Goal: Information Seeking & Learning: Check status

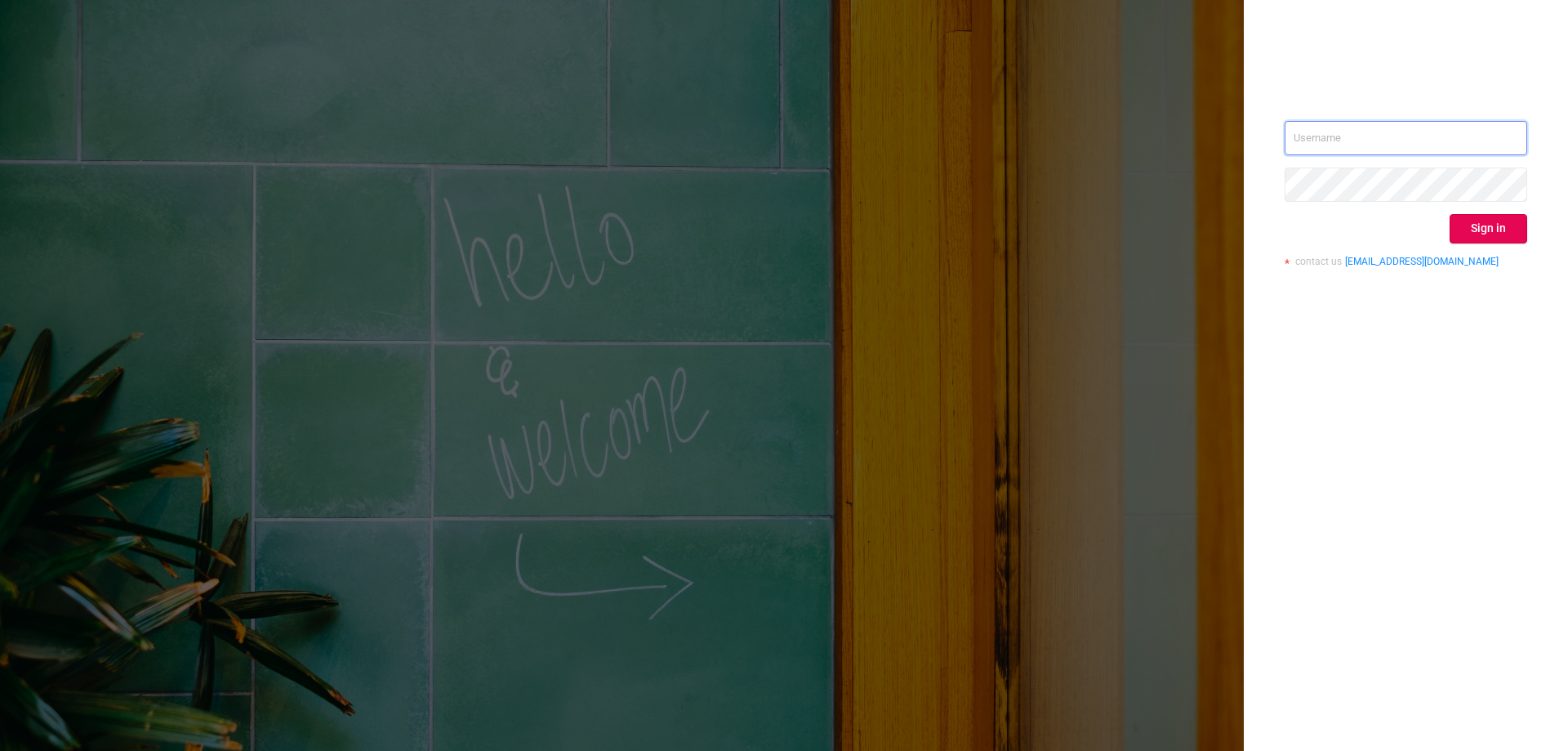
click at [1363, 136] on input "text" at bounding box center [1406, 138] width 242 height 34
paste input "[EMAIL_ADDRESS][DOMAIN_NAME]"
click at [1299, 136] on input "[EMAIL_ADDRESS][DOMAIN_NAME]" at bounding box center [1406, 138] width 242 height 34
type input "[EMAIL_ADDRESS][DOMAIN_NAME]"
click at [1499, 218] on button "Sign in" at bounding box center [1488, 228] width 78 height 30
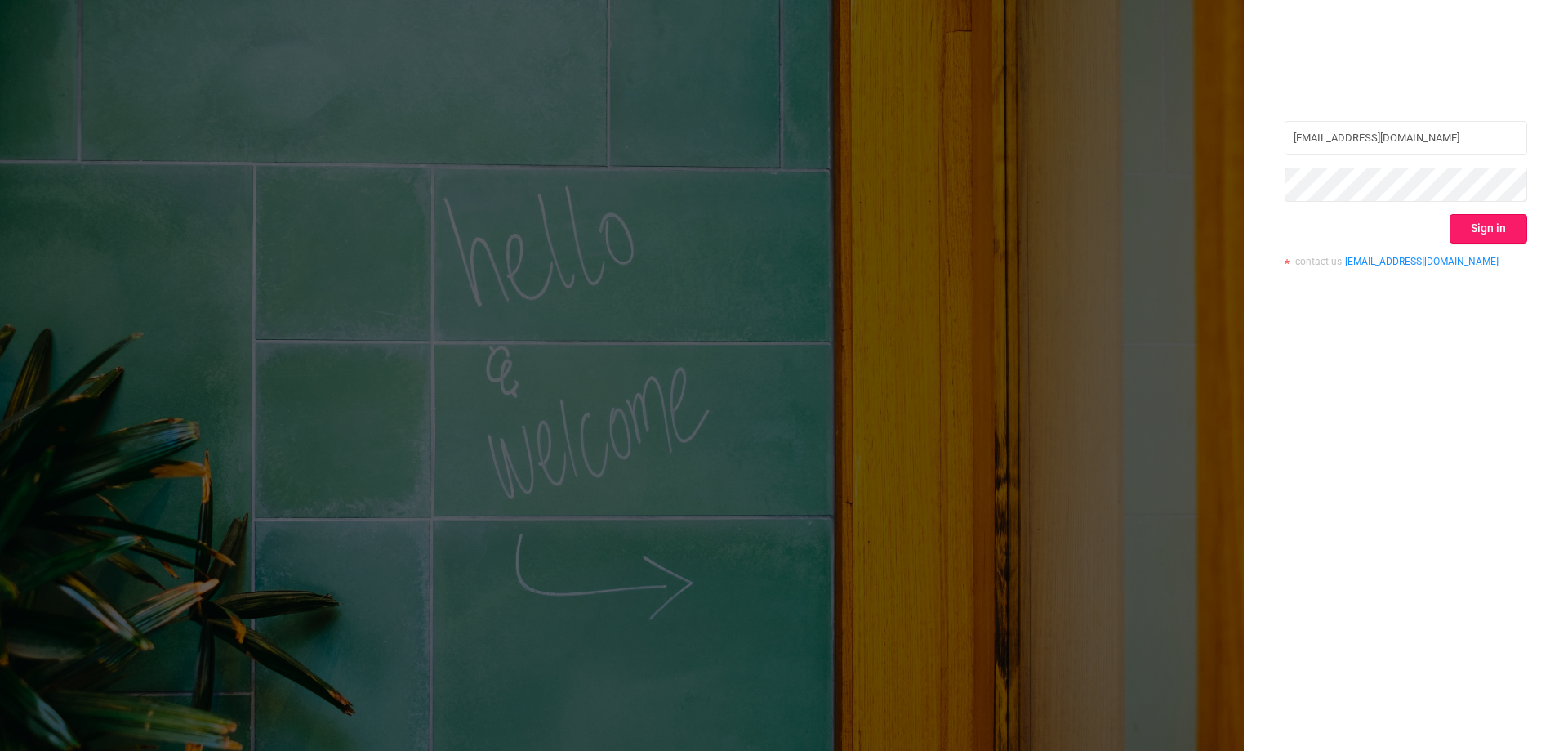
click at [1493, 228] on button "Sign in" at bounding box center [1488, 228] width 78 height 30
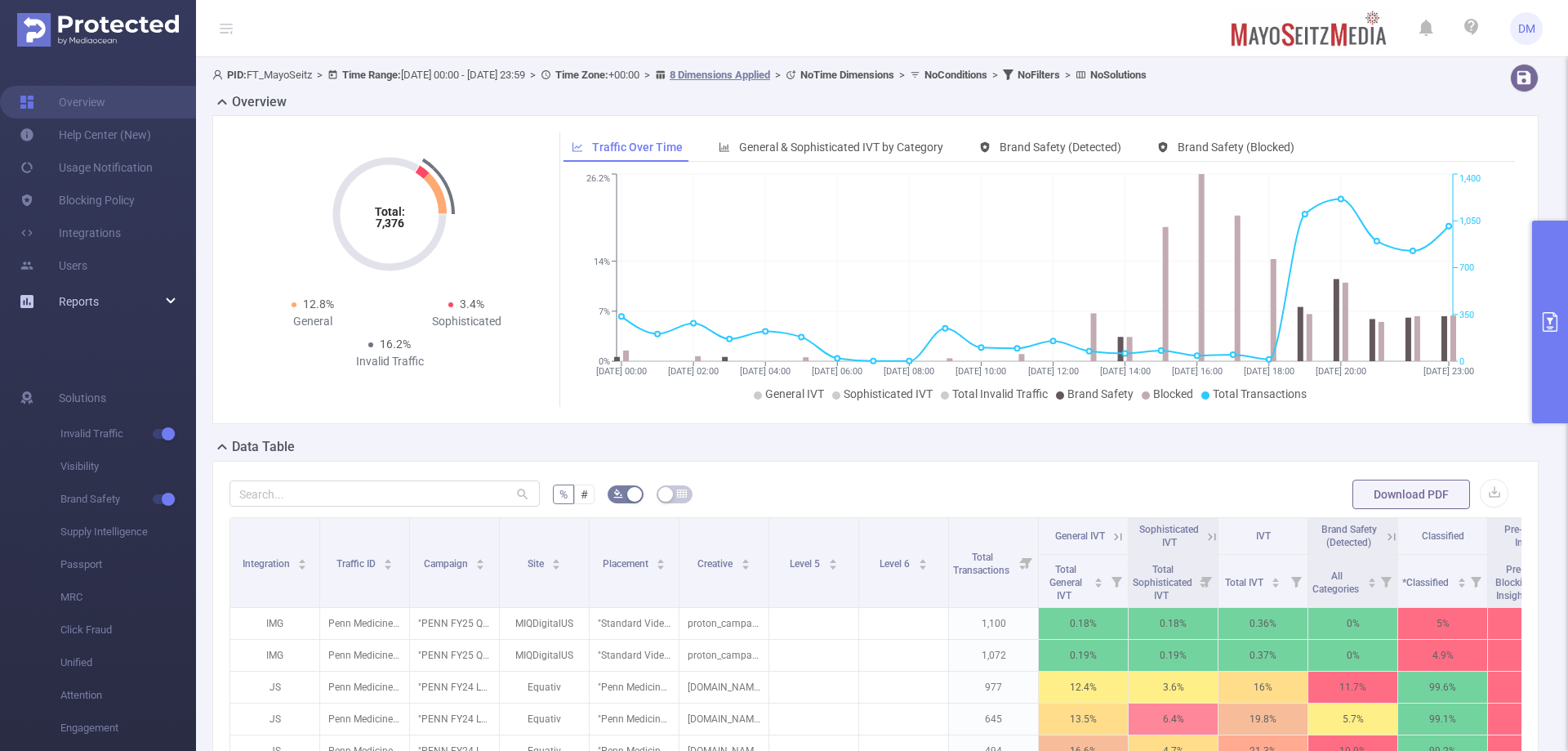
click at [174, 302] on icon at bounding box center [171, 302] width 8 height 0
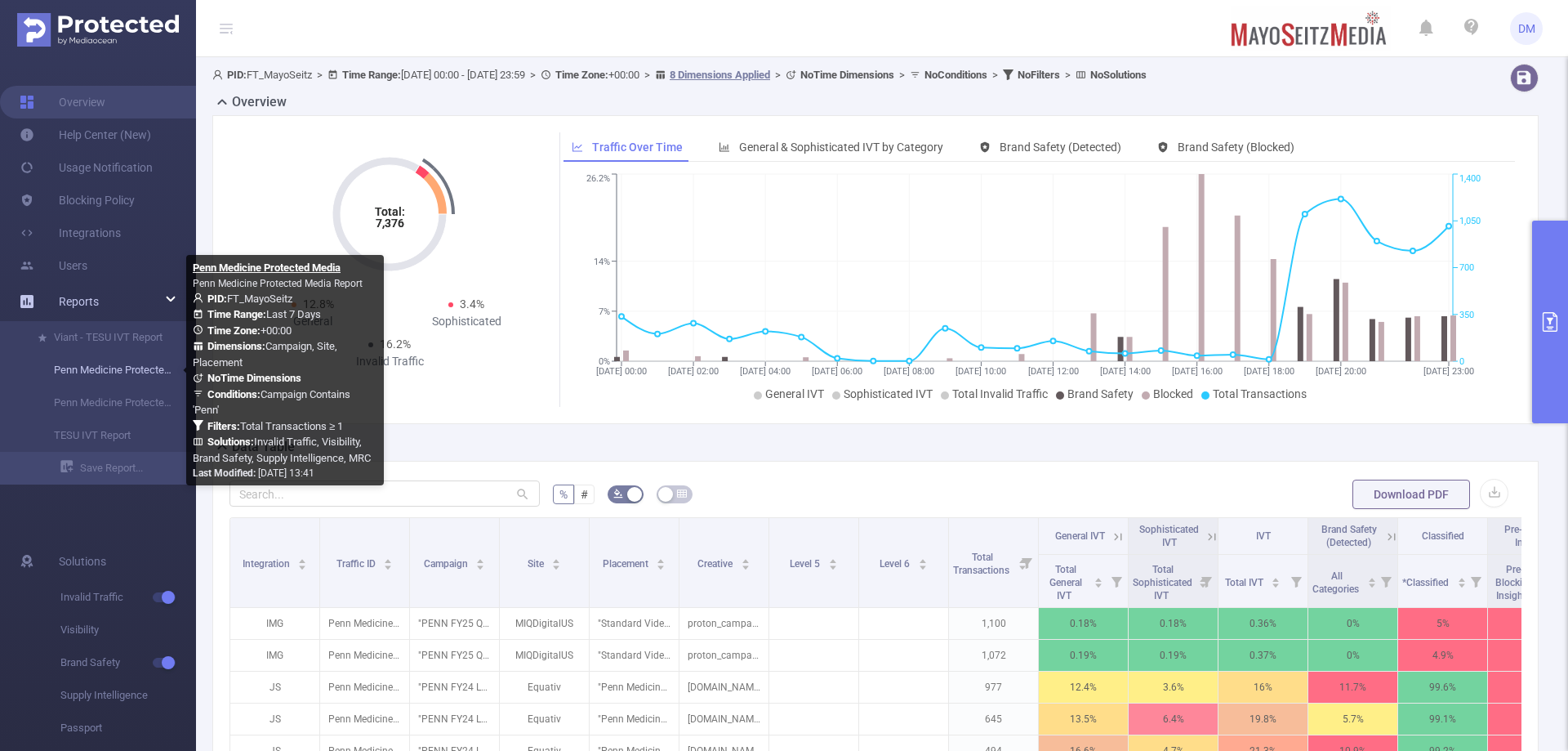
click at [143, 373] on link "Penn Medicine Protected Media" at bounding box center [104, 370] width 143 height 32
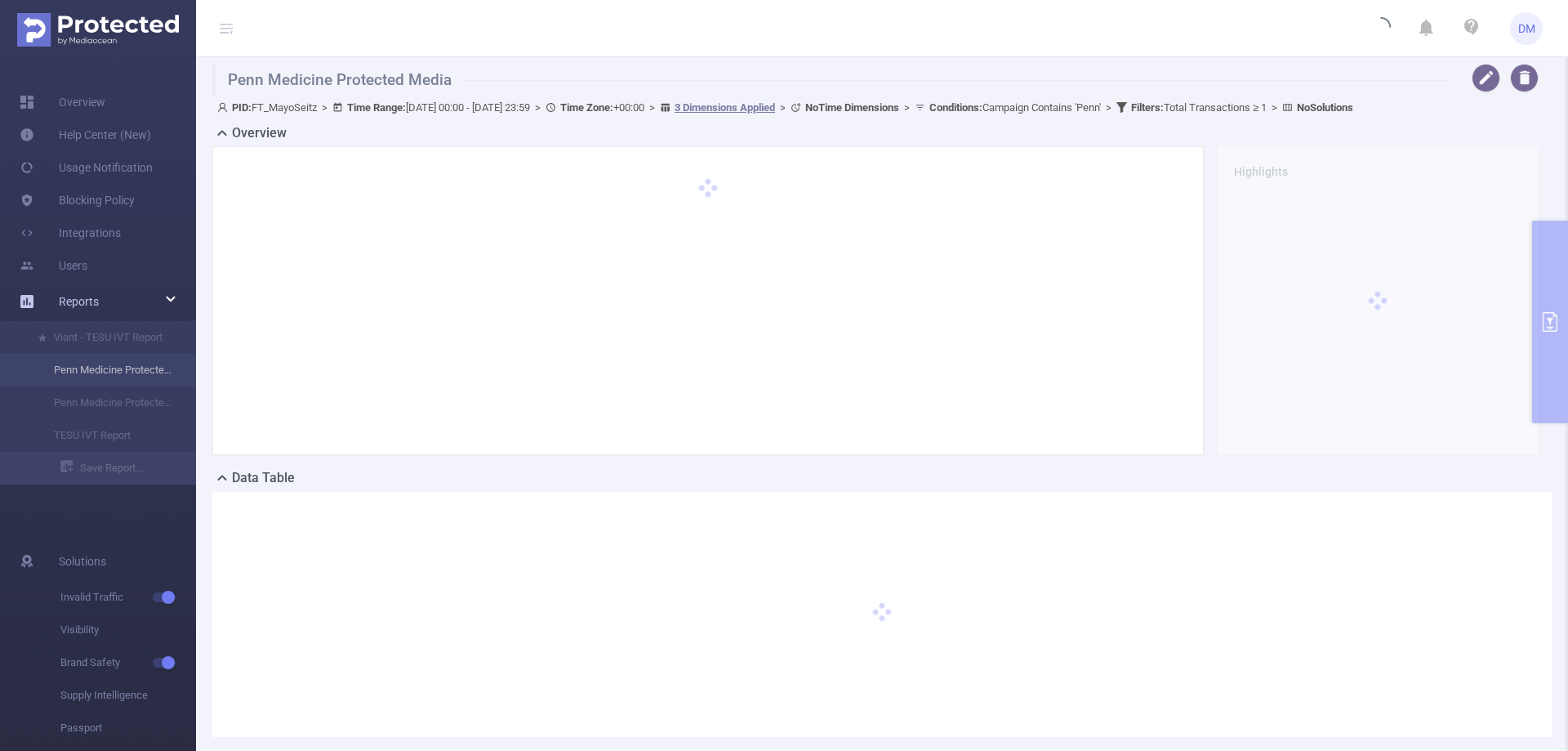
type input "[DATE] 00:00"
type input "[DATE] 23:59"
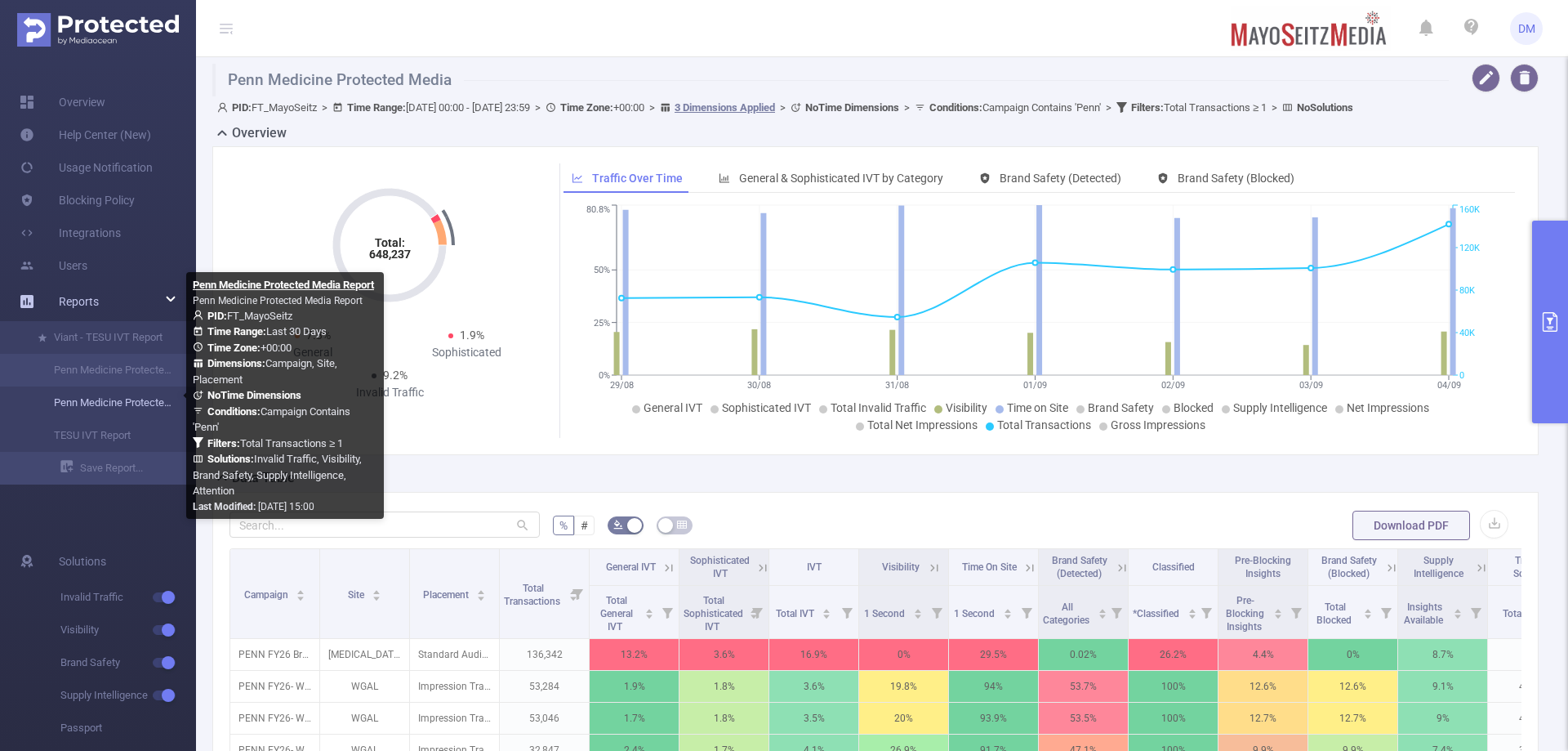
click at [110, 396] on link "Penn Medicine Protected Media Report" at bounding box center [104, 402] width 143 height 32
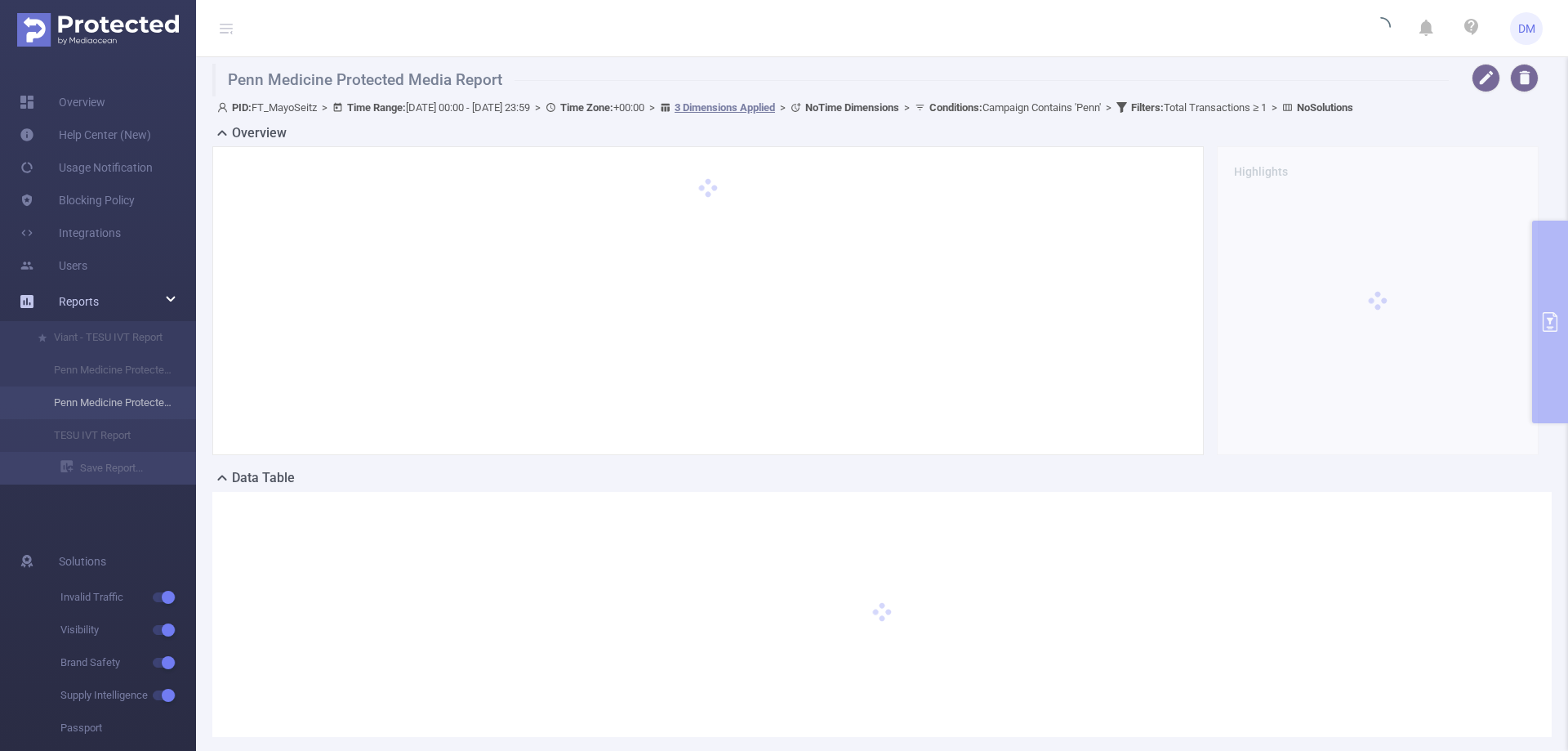
type input "[DATE] 00:00"
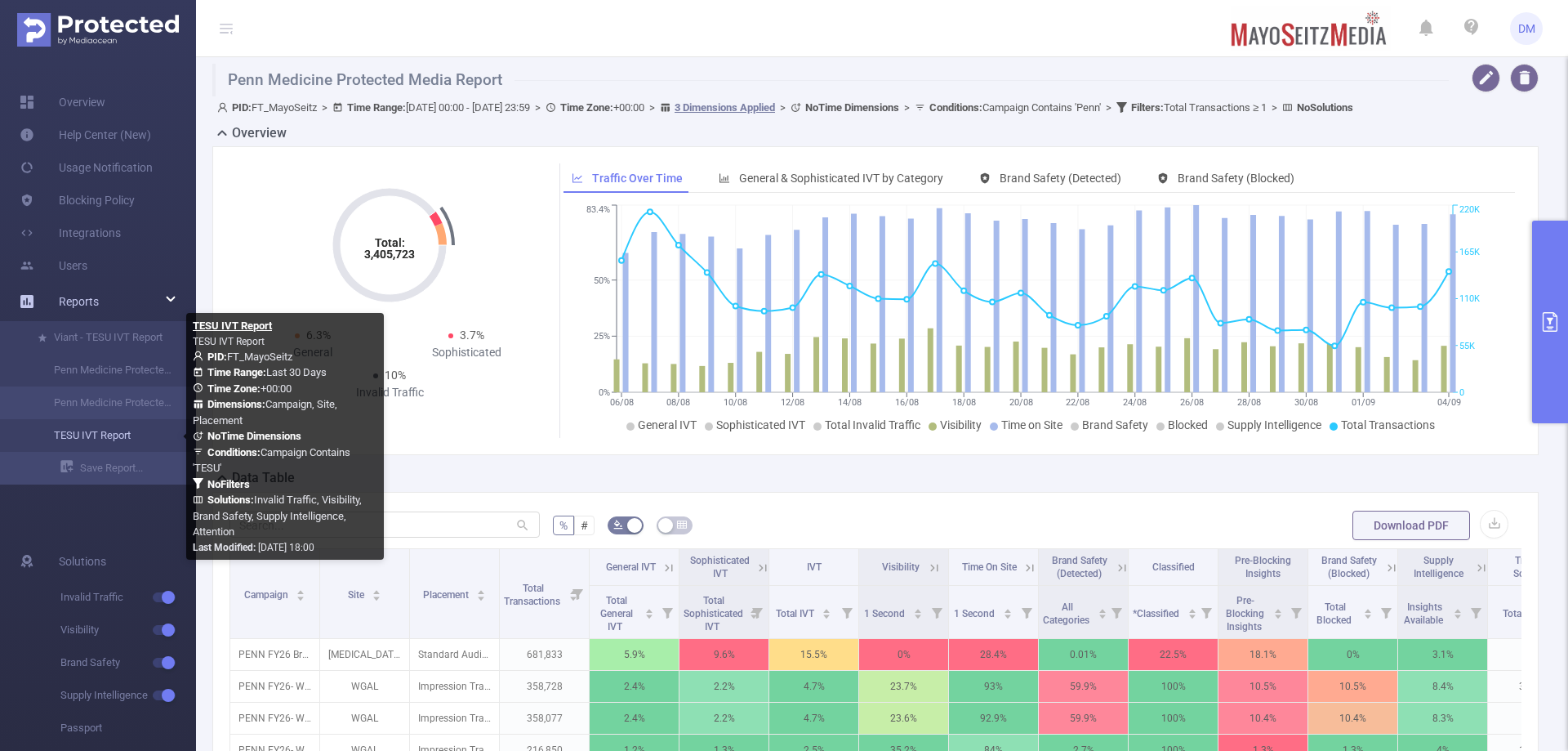
click at [121, 436] on link "TESU IVT Report" at bounding box center [104, 435] width 143 height 32
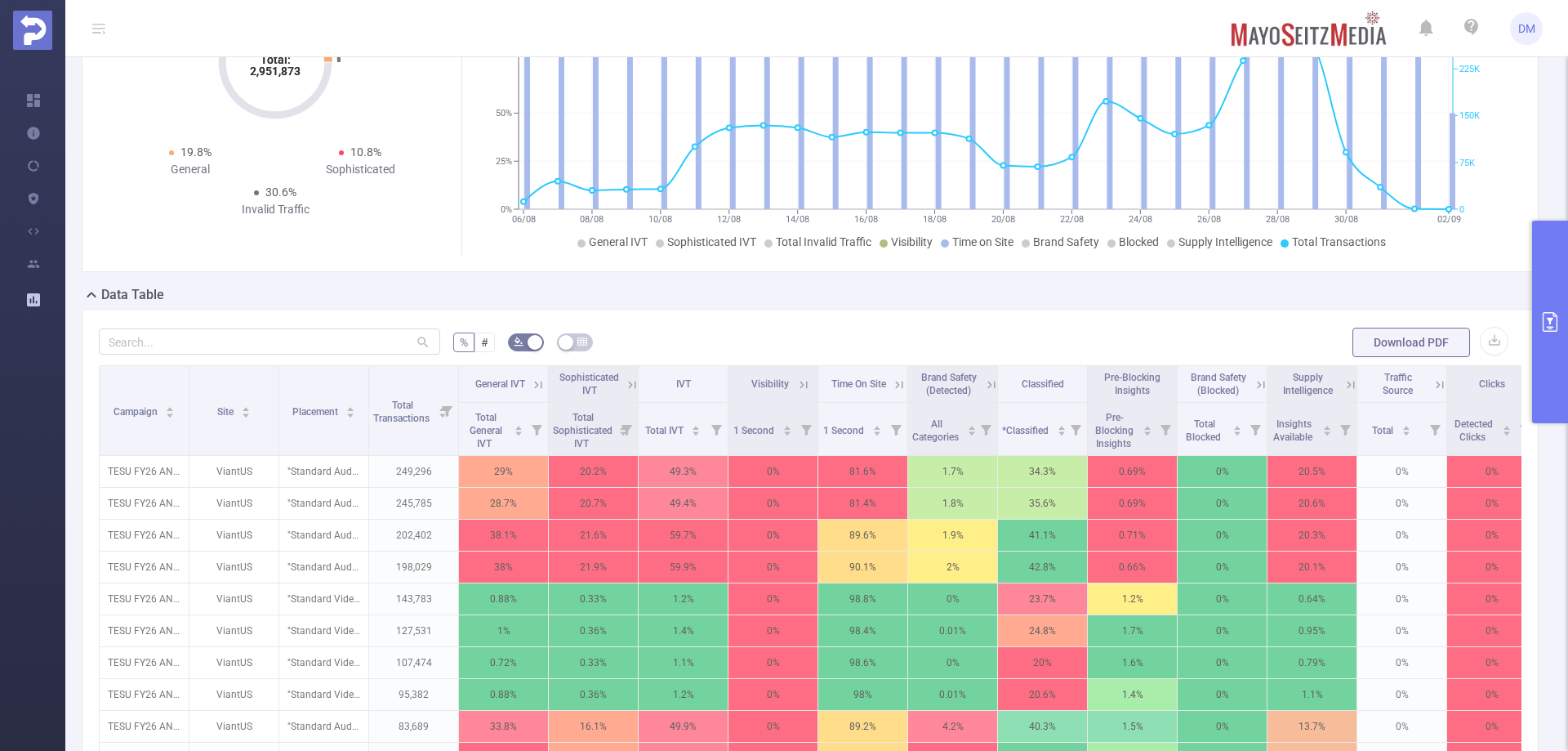
scroll to position [326, 0]
